Goal: Information Seeking & Learning: Learn about a topic

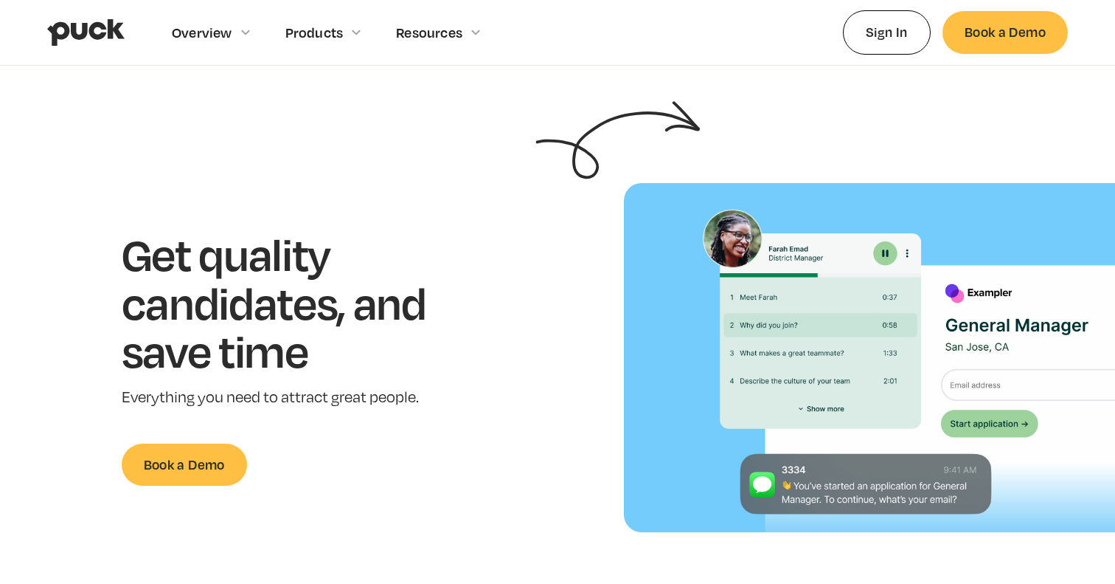
click at [93, 35] on img "home" at bounding box center [85, 32] width 77 height 28
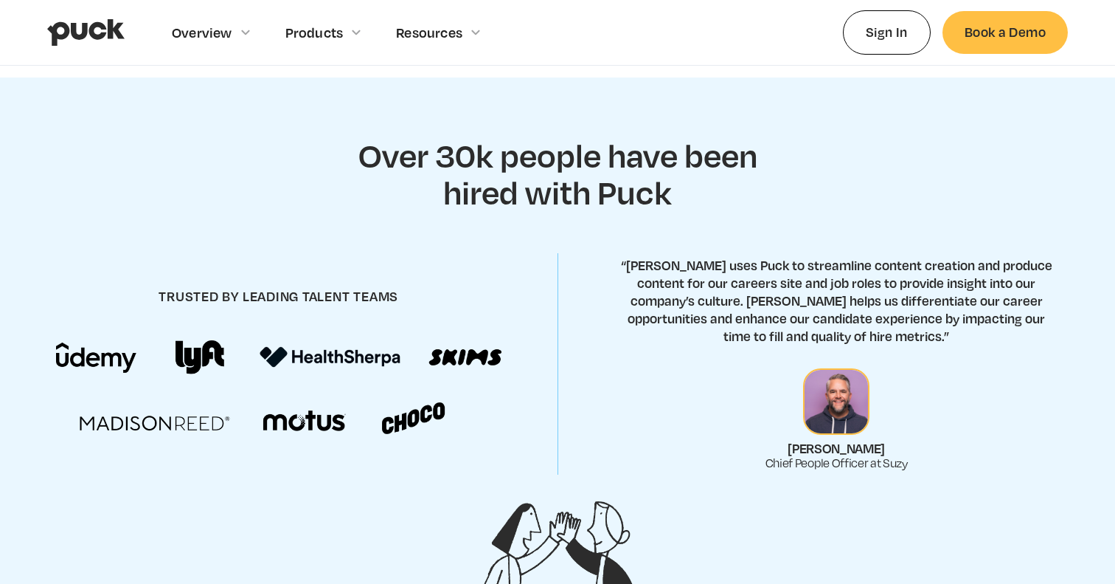
scroll to position [508, 0]
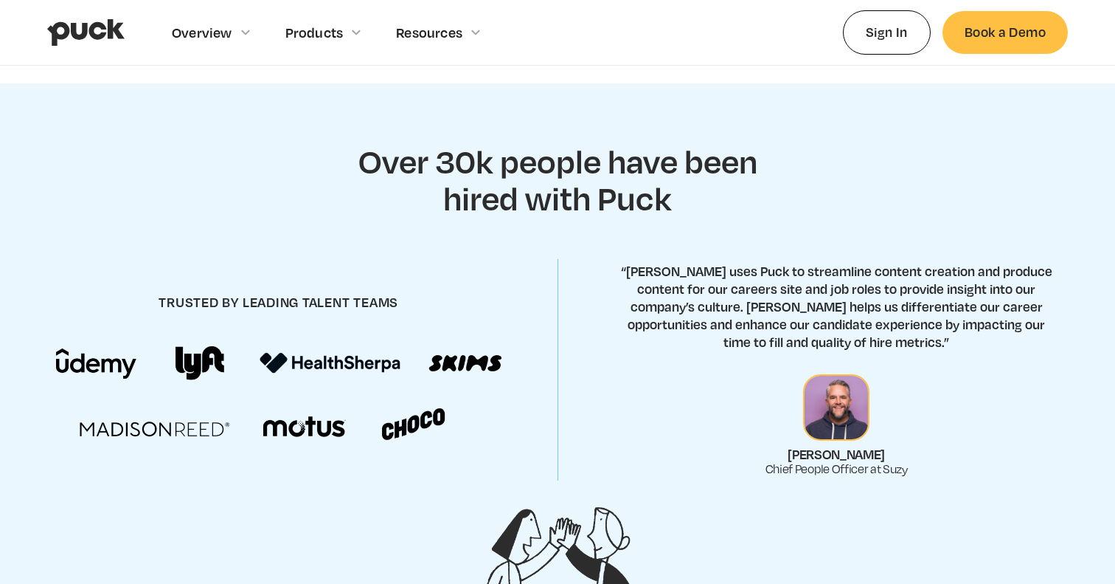
click at [481, 364] on img at bounding box center [279, 393] width 446 height 94
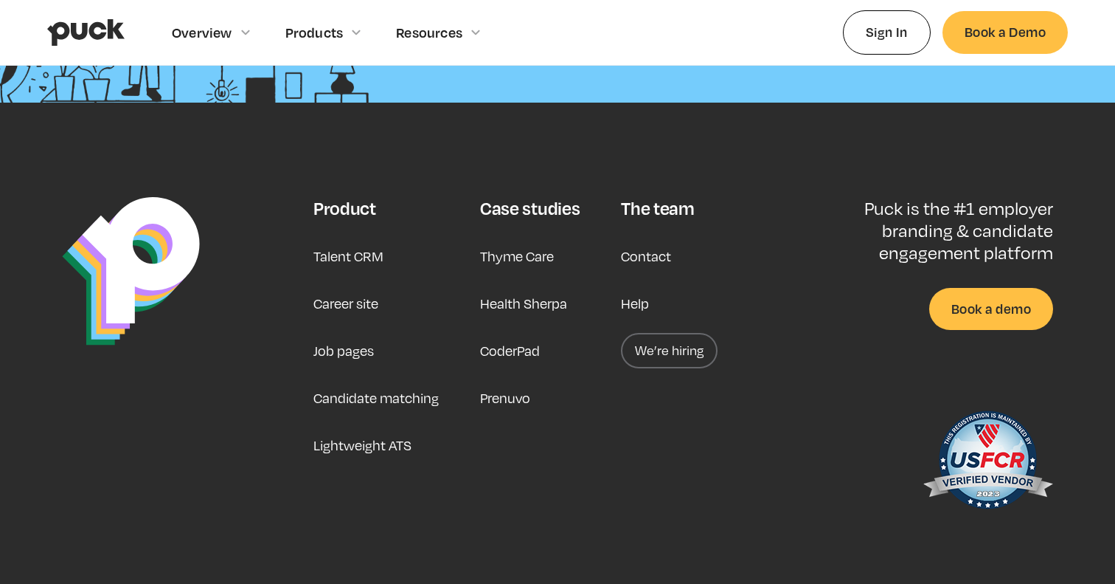
scroll to position [3822, 0]
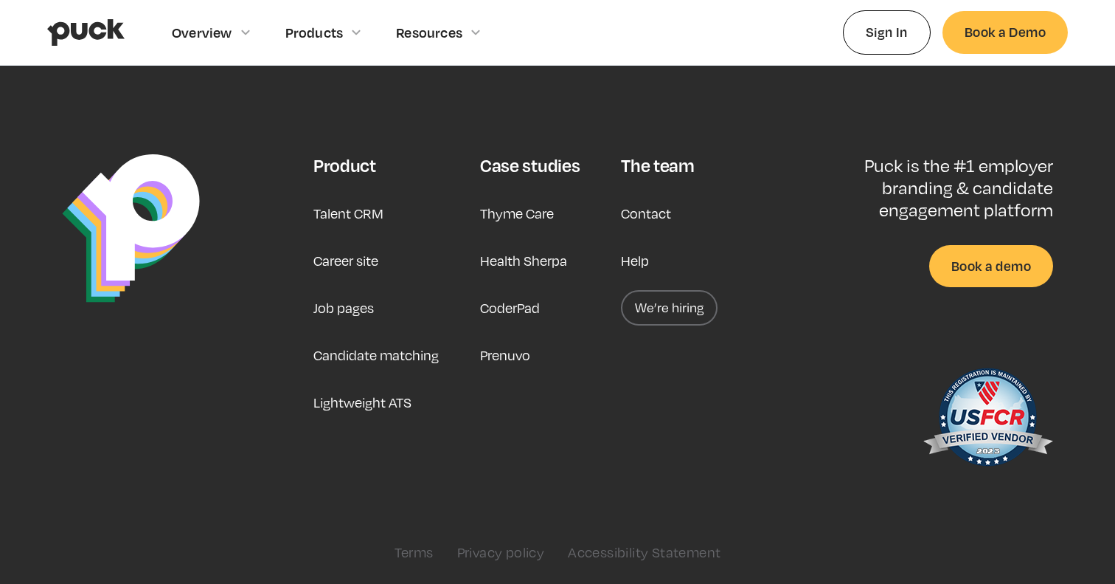
click at [349, 262] on link "Career site" at bounding box center [346, 260] width 65 height 35
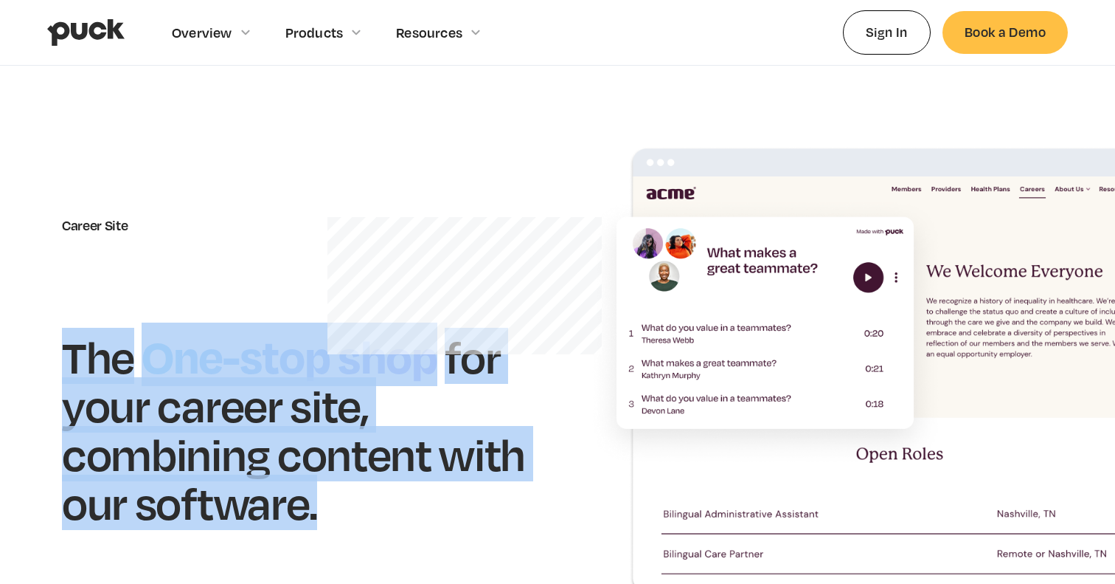
drag, startPoint x: 65, startPoint y: 345, endPoint x: 403, endPoint y: 535, distance: 387.4
click at [403, 535] on div "Career Site The One-stop shop for your career site, combining content with our …" at bounding box center [557, 371] width 991 height 449
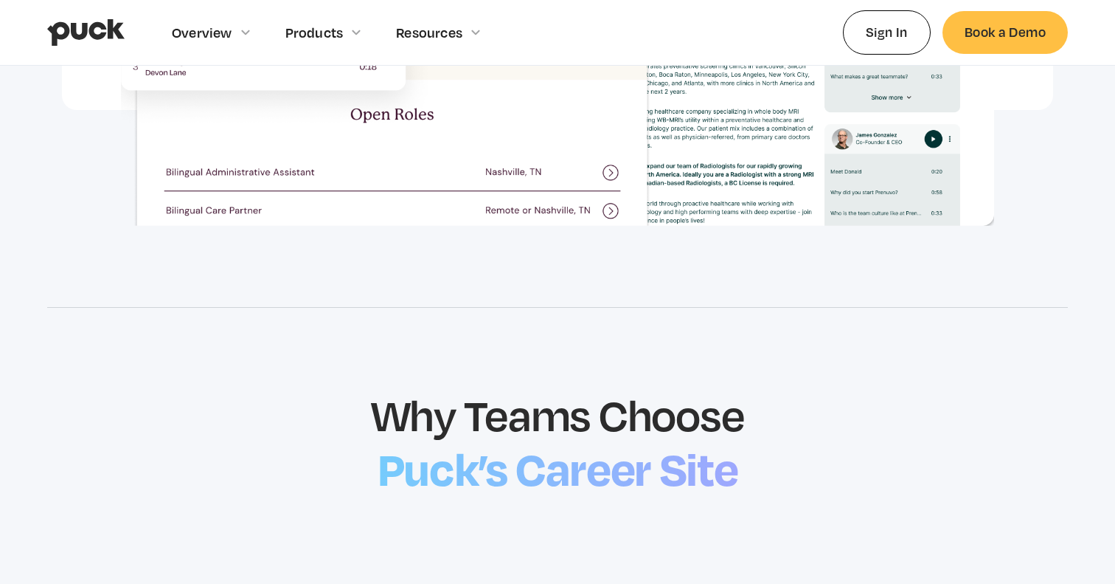
scroll to position [1361, 0]
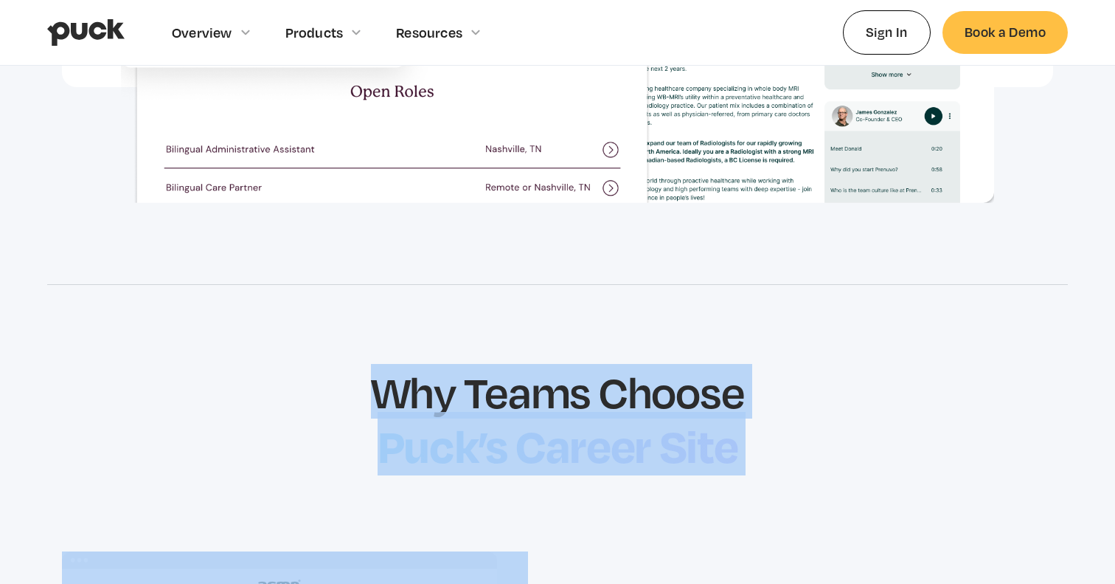
drag, startPoint x: 381, startPoint y: 379, endPoint x: 688, endPoint y: 513, distance: 335.3
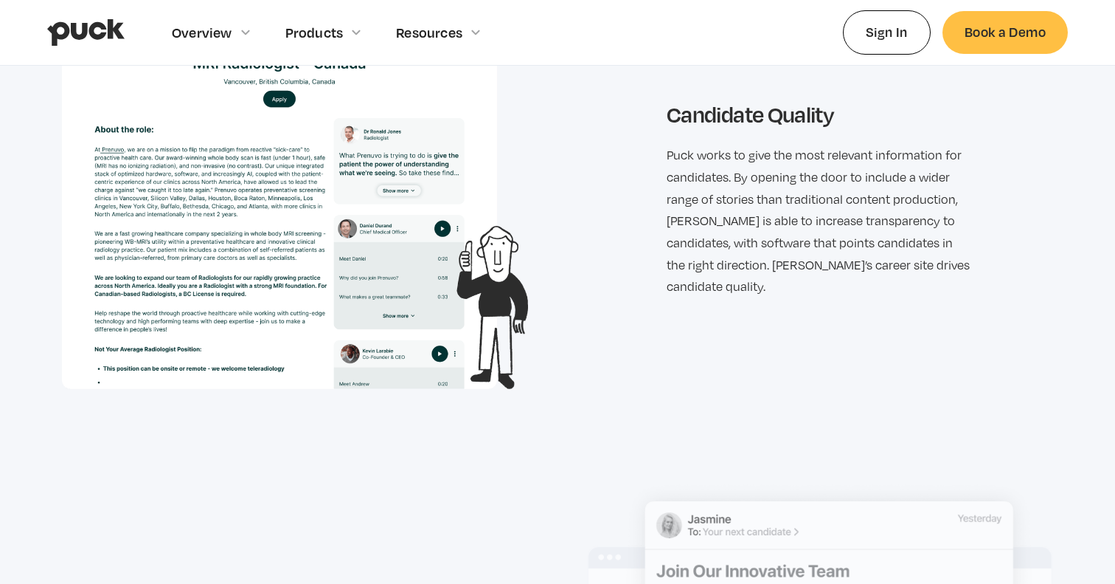
scroll to position [1905, 0]
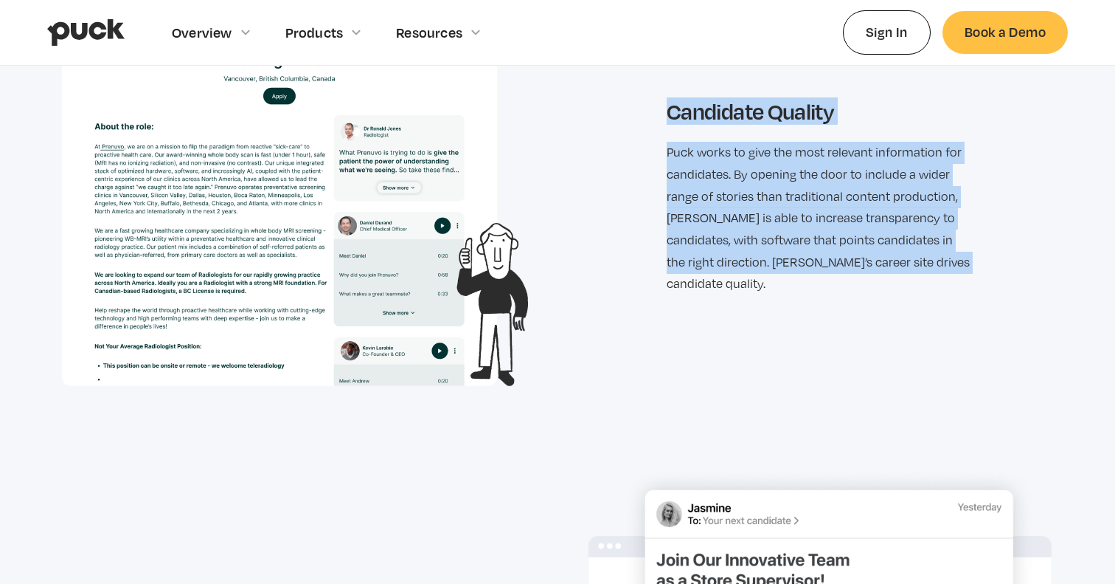
drag, startPoint x: 668, startPoint y: 120, endPoint x: 962, endPoint y: 288, distance: 339.4
click at [961, 288] on div "Candidate Quality Puck works to give the most relevant information for candidat…" at bounding box center [557, 196] width 991 height 378
click at [962, 288] on div "Candidate Quality Puck works to give the most relevant information for candidat…" at bounding box center [557, 196] width 991 height 378
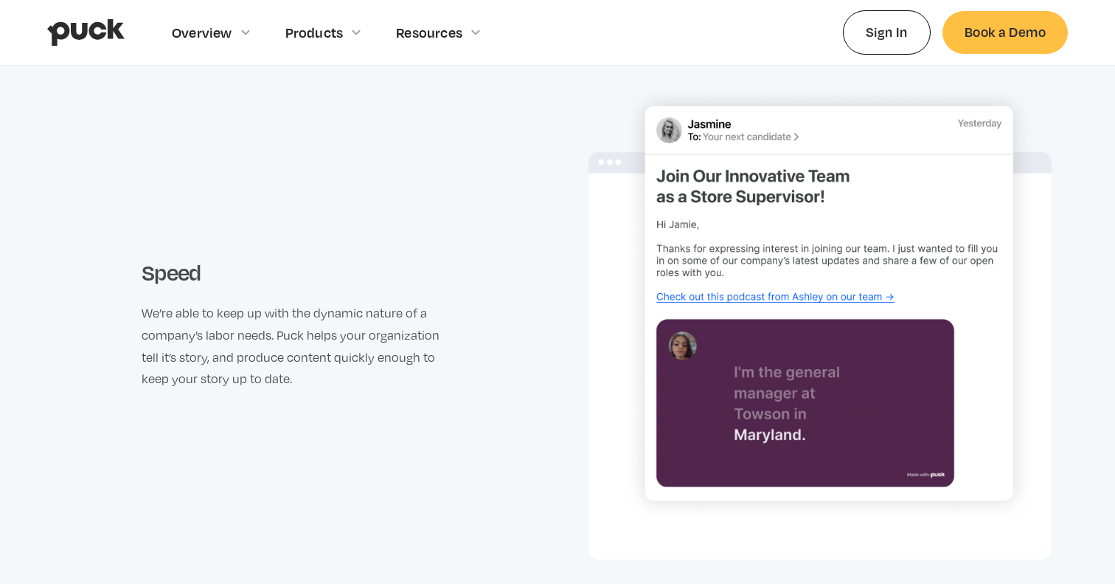
scroll to position [2291, 0]
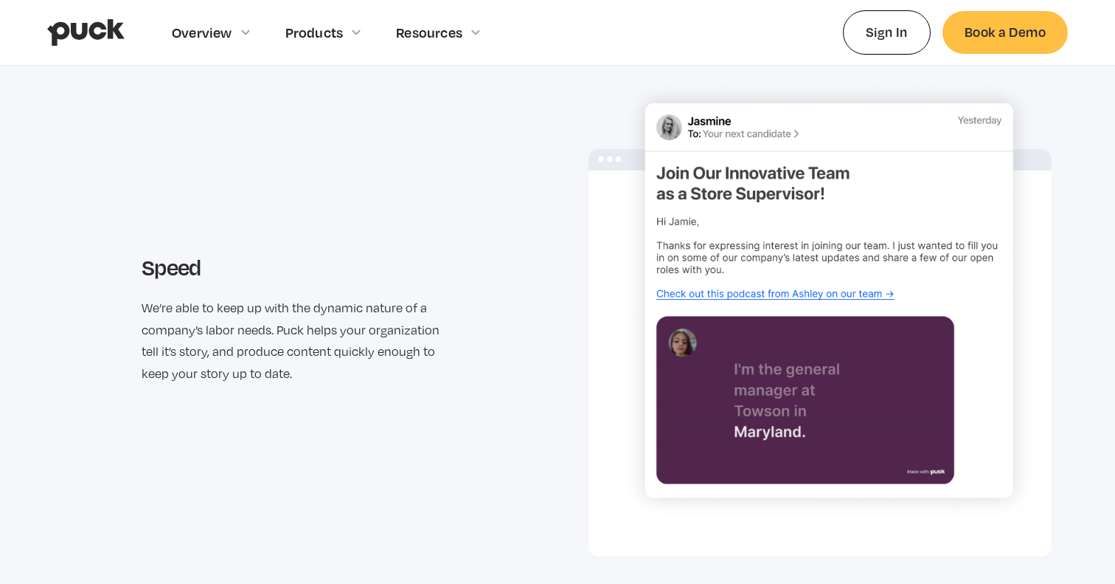
click at [143, 264] on h3 "Speed" at bounding box center [295, 267] width 307 height 26
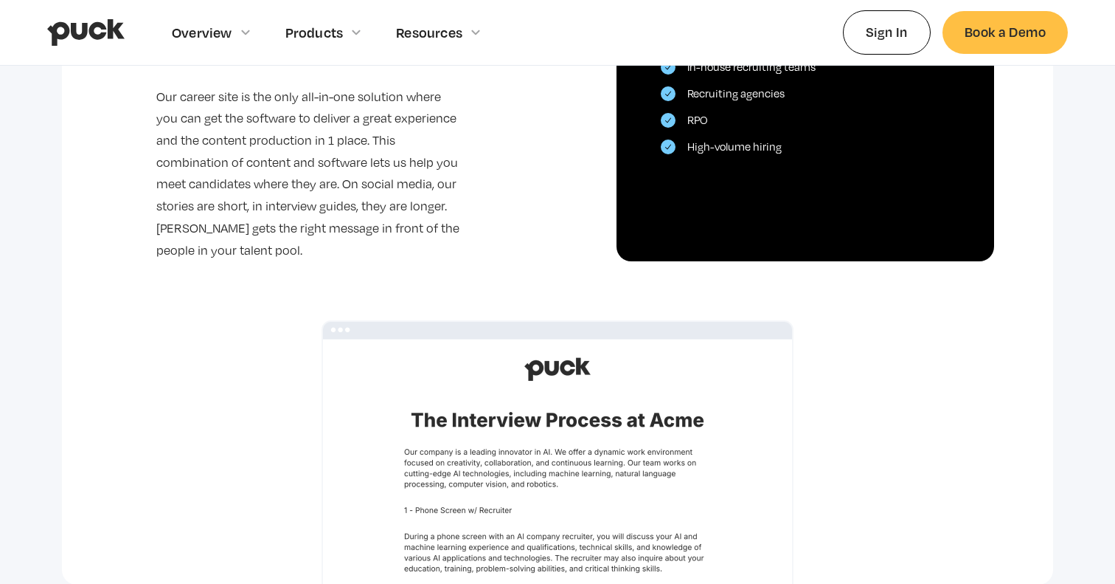
scroll to position [3521, 0]
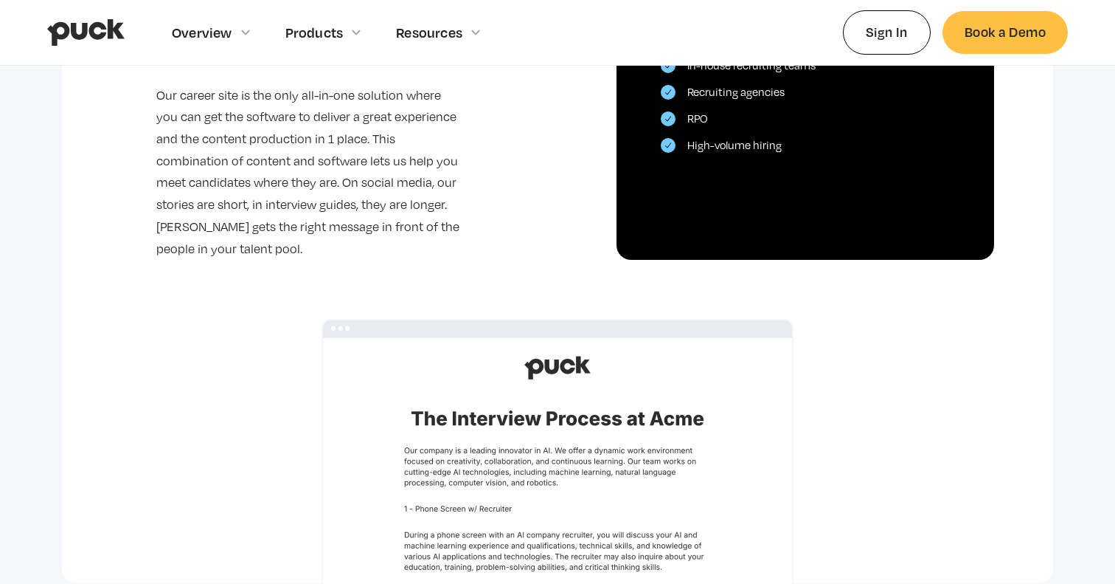
click at [555, 342] on img at bounding box center [558, 505] width 472 height 372
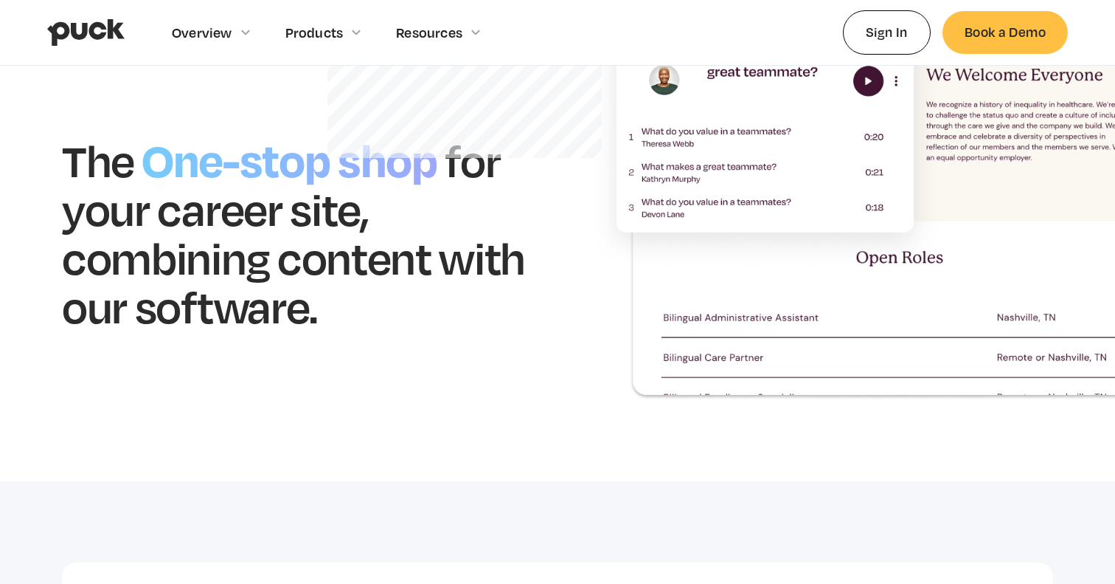
scroll to position [0, 0]
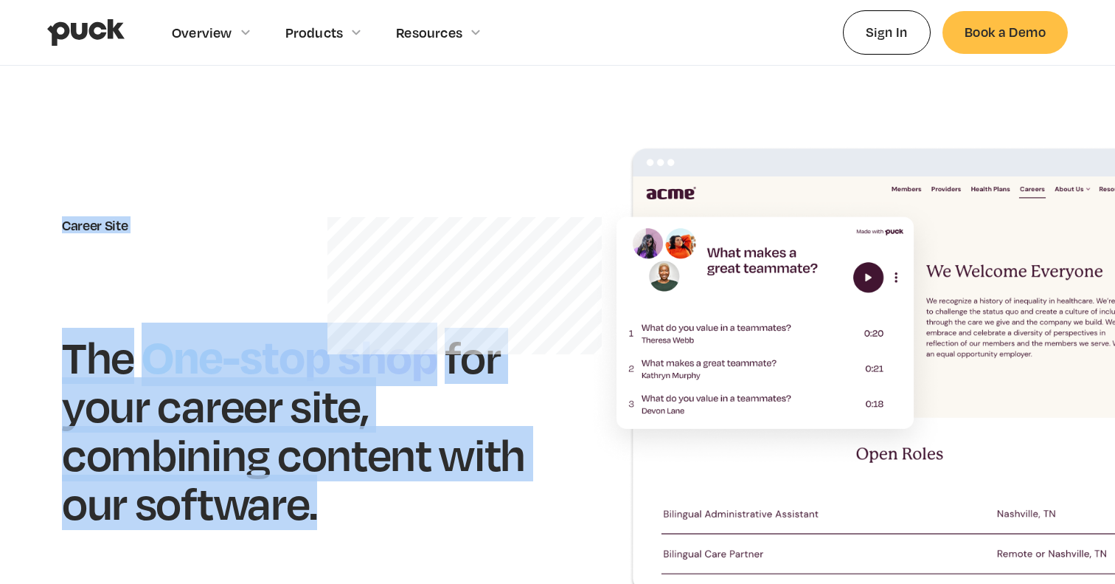
drag, startPoint x: 329, startPoint y: 516, endPoint x: 57, endPoint y: 184, distance: 429.3
click at [57, 184] on div "Career Site The One-stop shop for your career site, combining content with our …" at bounding box center [557, 371] width 1021 height 449
click at [170, 86] on section "Career Site The One-stop shop for your career site, combining content with our …" at bounding box center [557, 372] width 1115 height 612
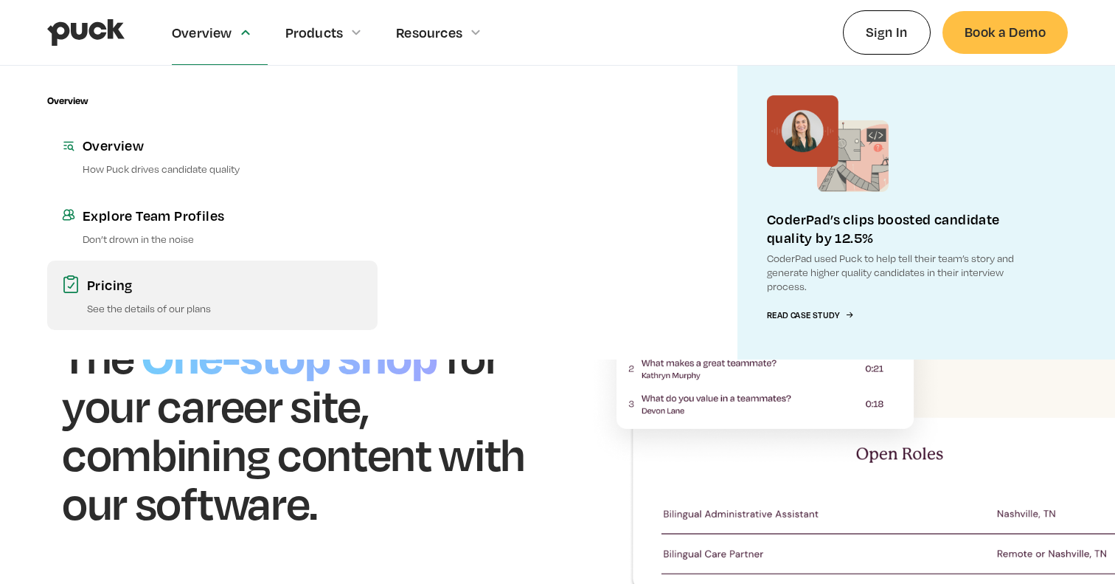
click at [162, 294] on link "Pricing See the details of our plans" at bounding box center [212, 294] width 330 height 69
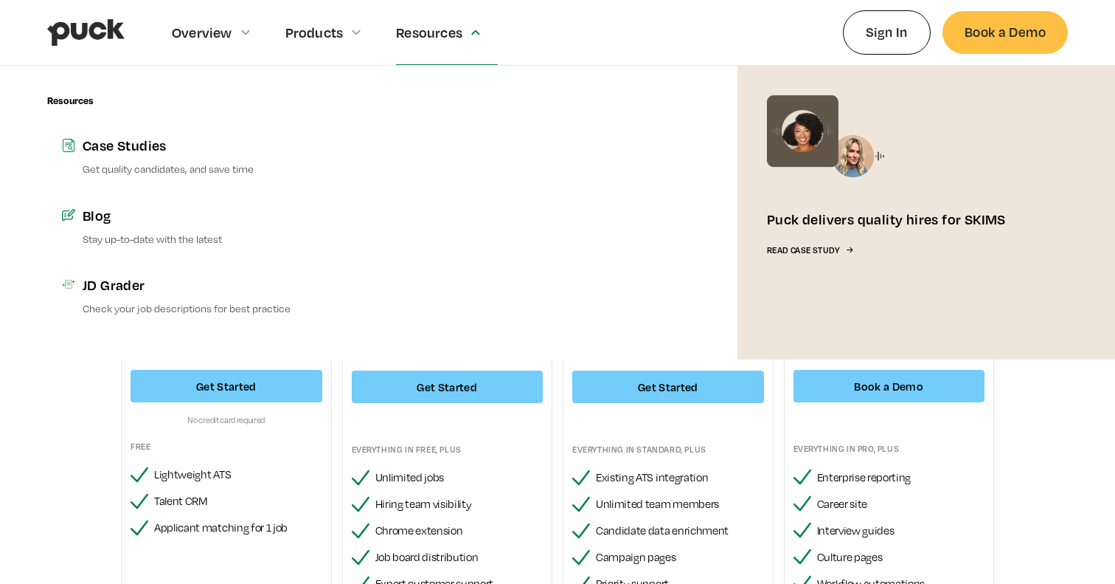
click at [485, 168] on div at bounding box center [557, 213] width 330 height 294
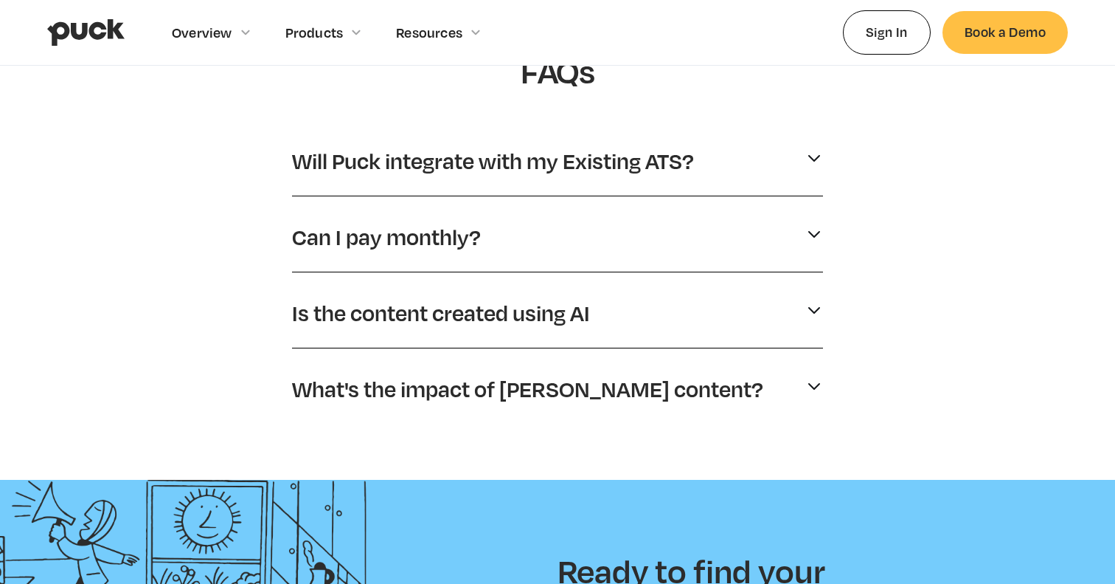
scroll to position [735, 0]
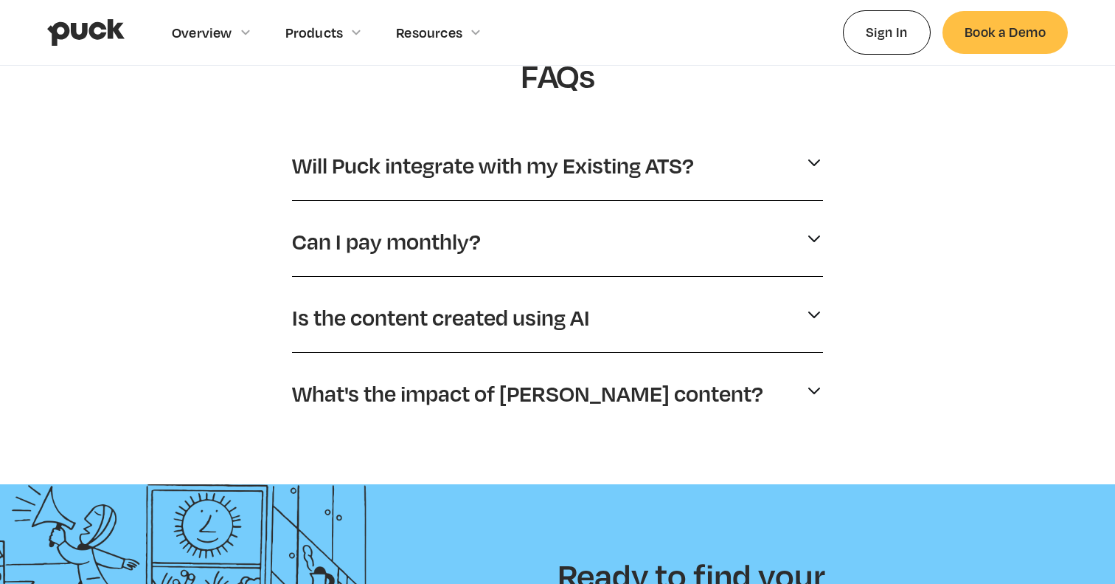
click at [535, 315] on p "Is the content created using AI" at bounding box center [441, 317] width 298 height 28
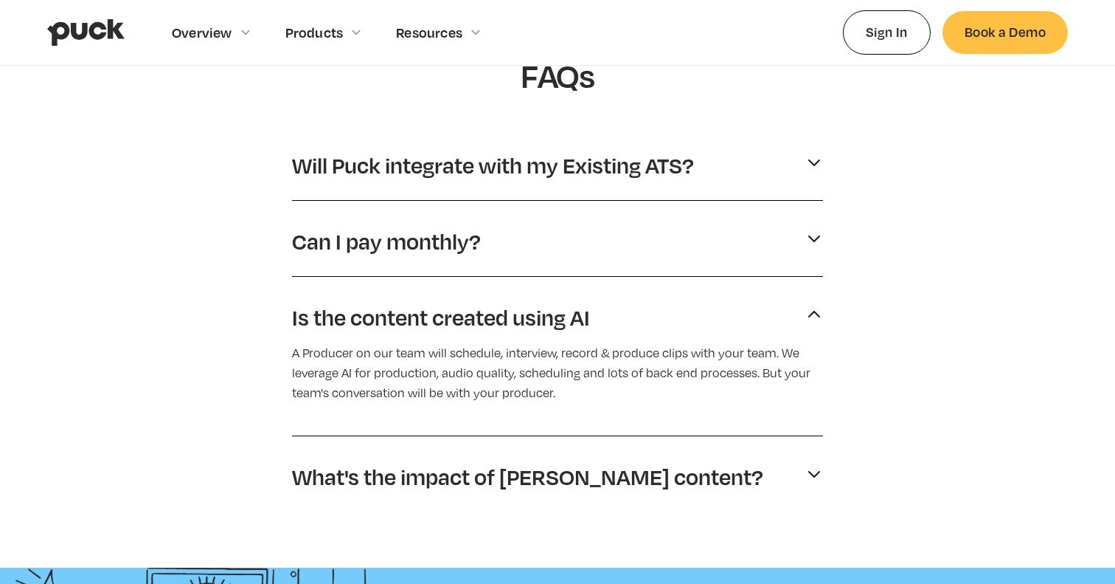
click at [444, 248] on p "Can I pay monthly?" at bounding box center [386, 241] width 189 height 28
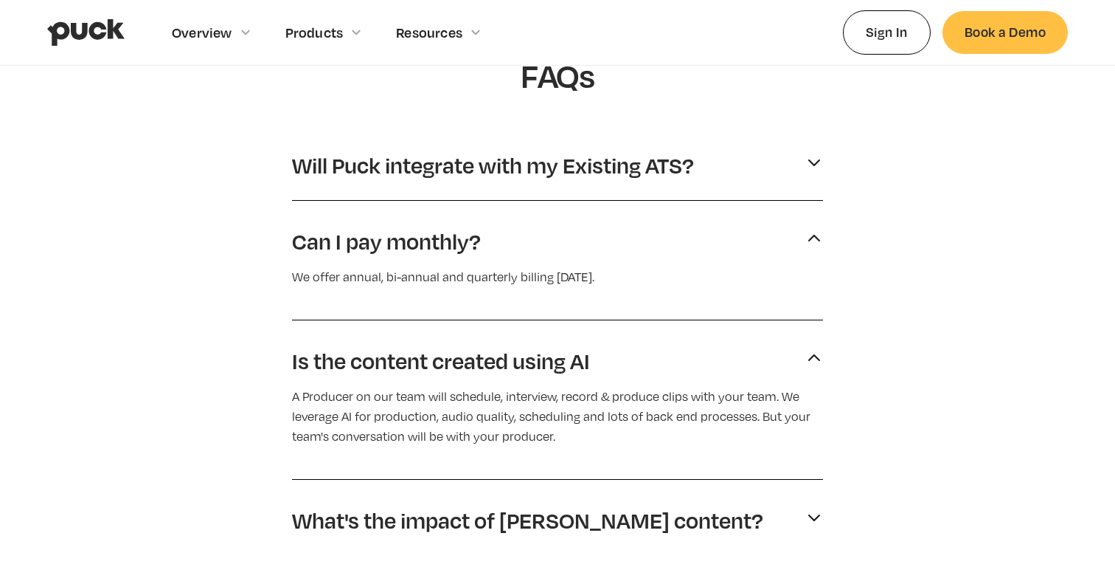
click at [468, 162] on p "Will Puck integrate with my Existing ATS?" at bounding box center [493, 165] width 402 height 28
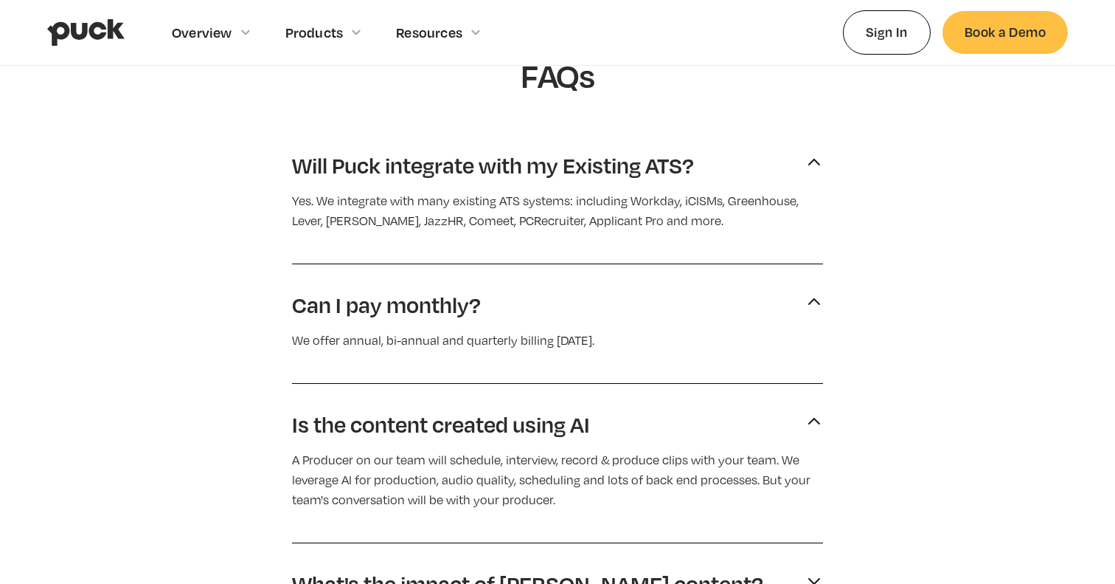
click at [468, 162] on p "Will Puck integrate with my Existing ATS?" at bounding box center [493, 165] width 402 height 28
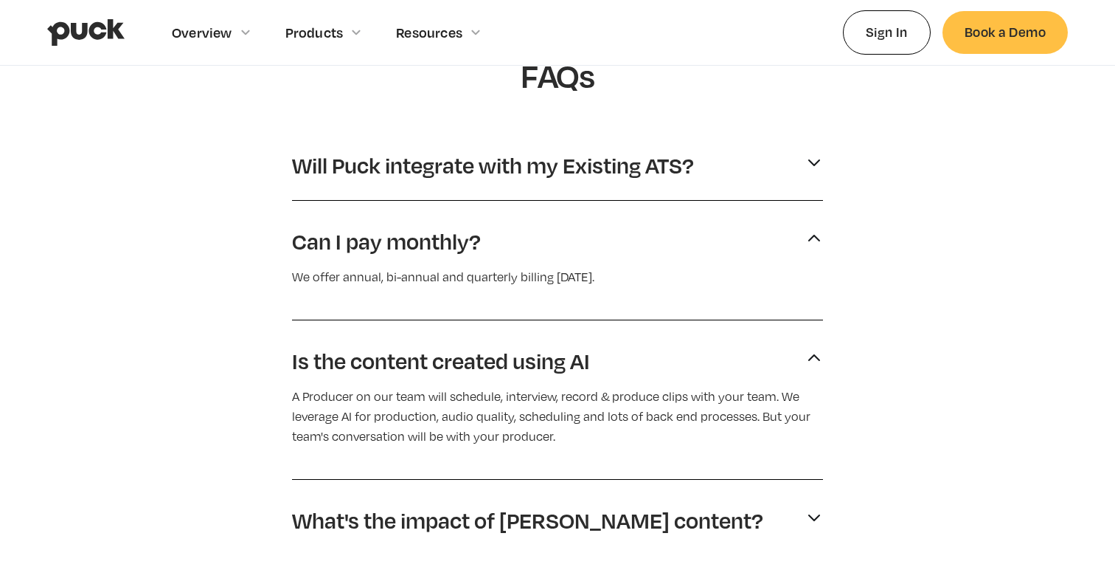
click at [426, 233] on p "Can I pay monthly?" at bounding box center [386, 241] width 189 height 28
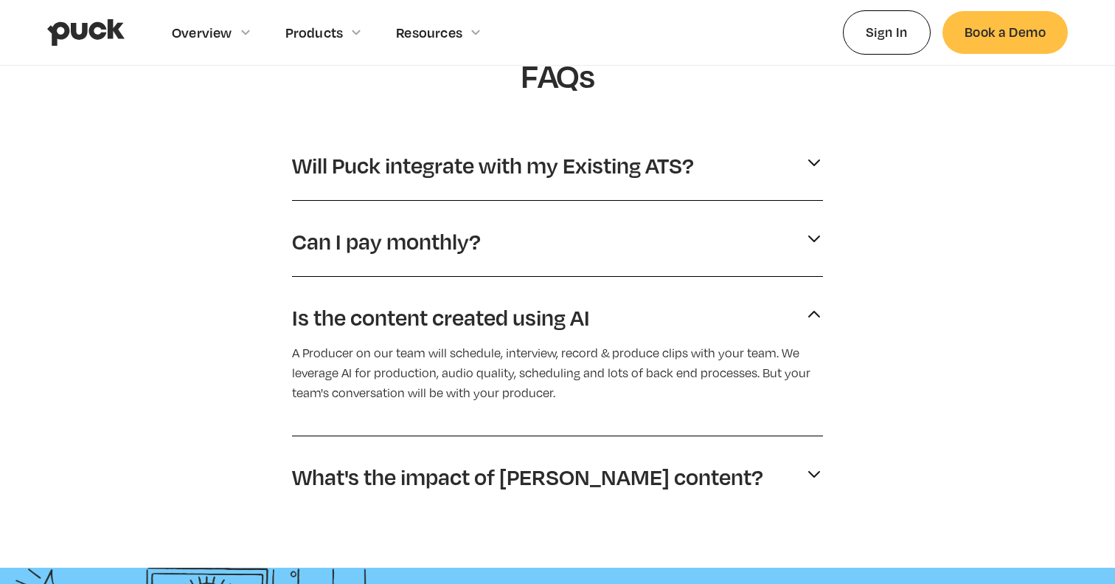
click at [457, 312] on p "Is the content created using AI" at bounding box center [441, 317] width 298 height 28
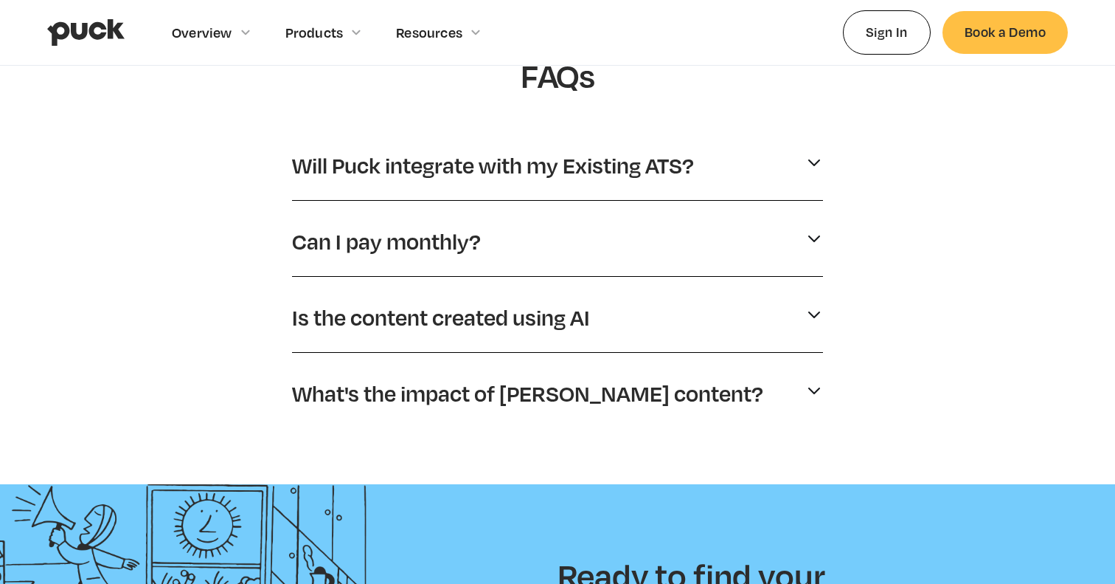
click at [461, 398] on p "What's the impact of Puck's content?" at bounding box center [527, 393] width 471 height 28
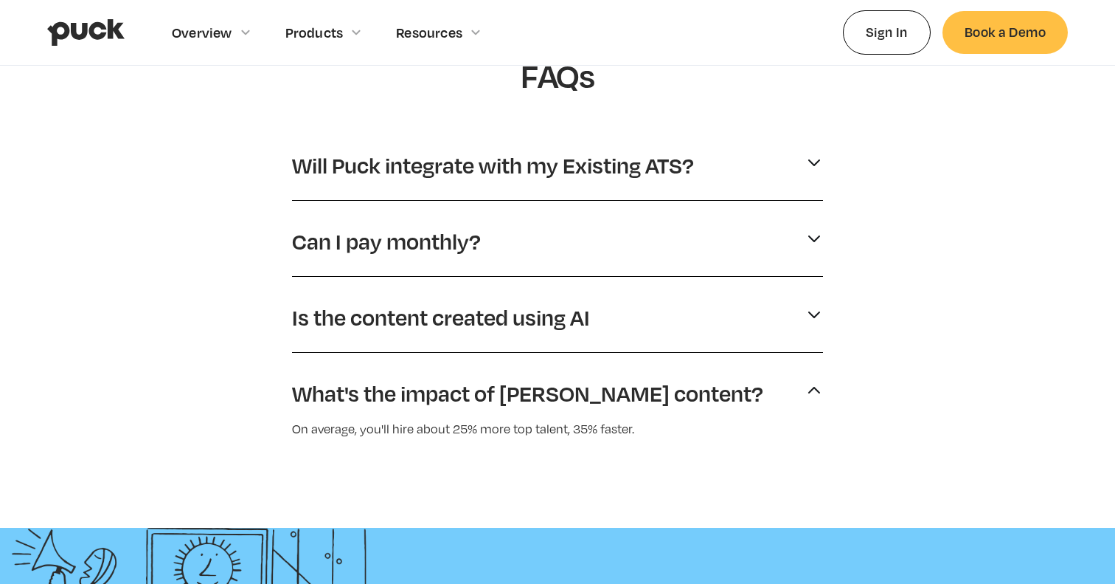
click at [461, 398] on p "What's the impact of Puck's content?" at bounding box center [527, 393] width 471 height 28
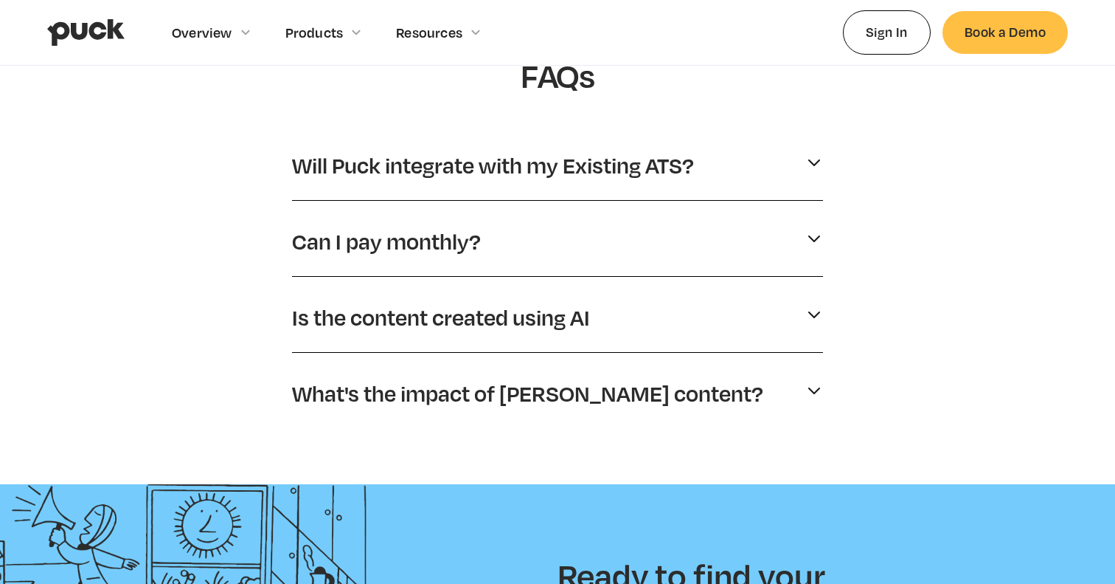
click at [454, 166] on p "Will Puck integrate with my Existing ATS?" at bounding box center [493, 165] width 402 height 28
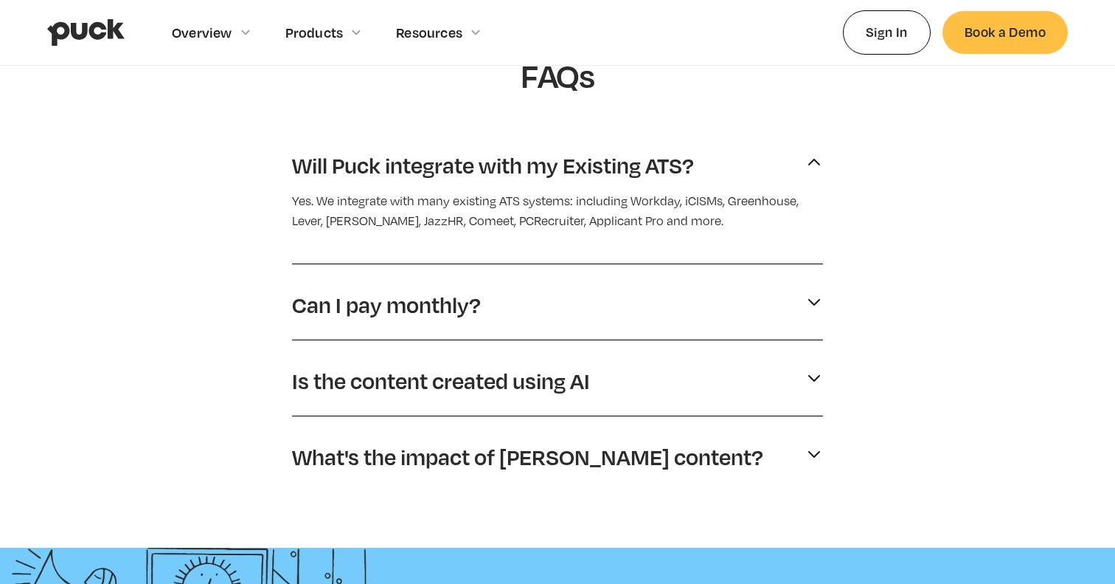
click at [454, 166] on p "Will Puck integrate with my Existing ATS?" at bounding box center [493, 165] width 402 height 28
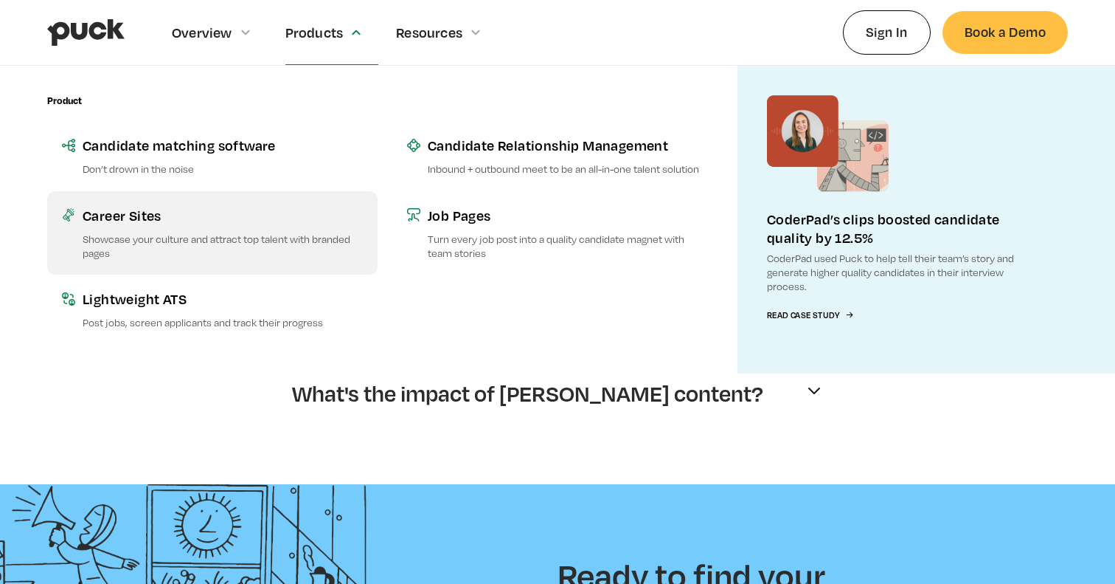
click at [259, 232] on p "Showcase your culture and attract top talent with branded pages" at bounding box center [223, 246] width 280 height 28
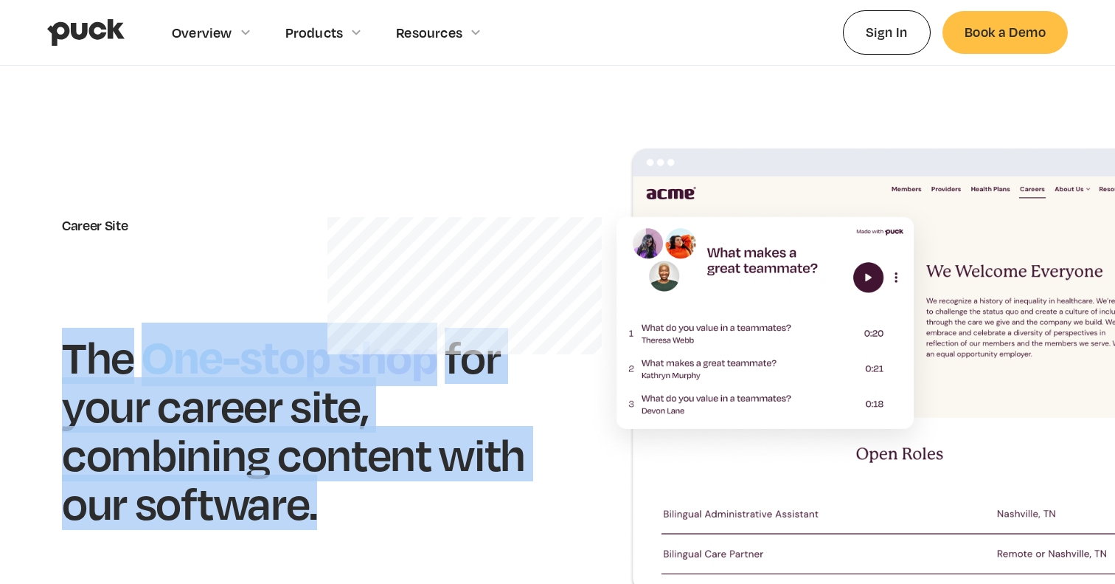
drag, startPoint x: 71, startPoint y: 359, endPoint x: 465, endPoint y: 507, distance: 421.3
click at [465, 507] on div "The One-stop shop for your career site, combining content with our software." at bounding box center [295, 427] width 466 height 198
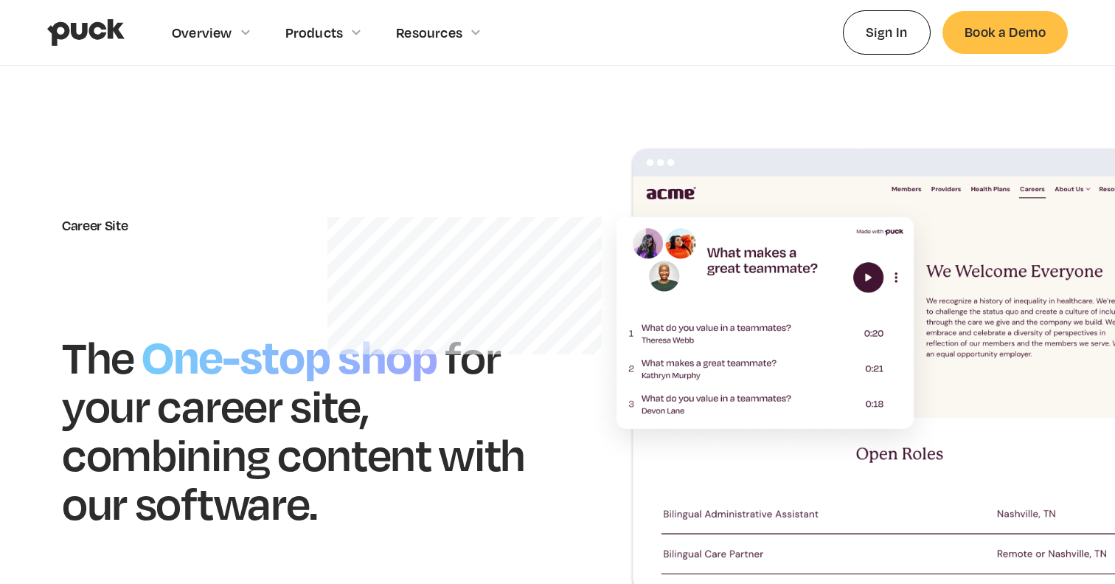
click at [100, 226] on div "Career Site" at bounding box center [295, 225] width 466 height 16
click at [80, 32] on img "home" at bounding box center [85, 32] width 77 height 28
